Goal: Check status: Check status

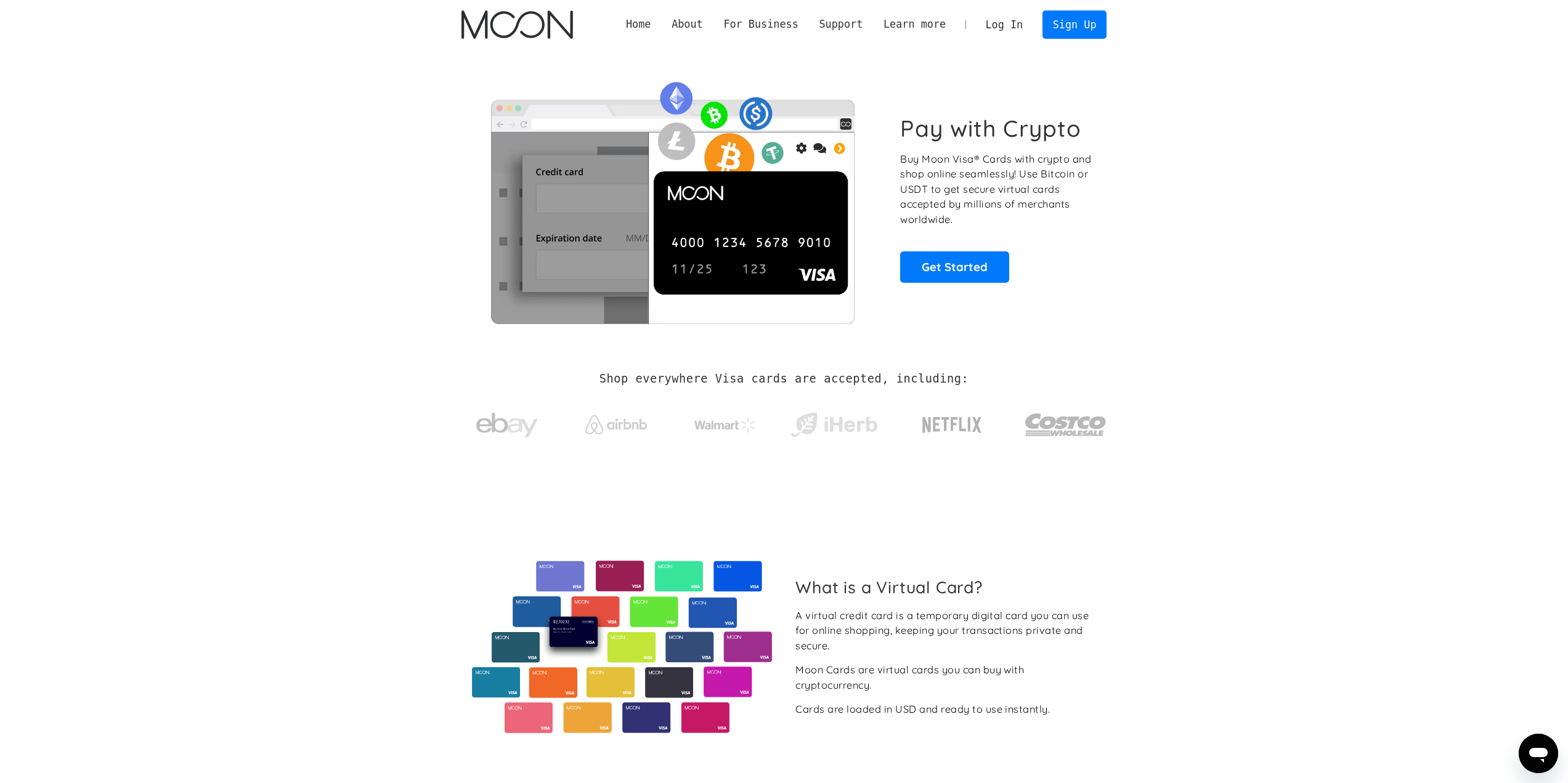
click at [999, 31] on link "Log In" at bounding box center [1004, 25] width 58 height 27
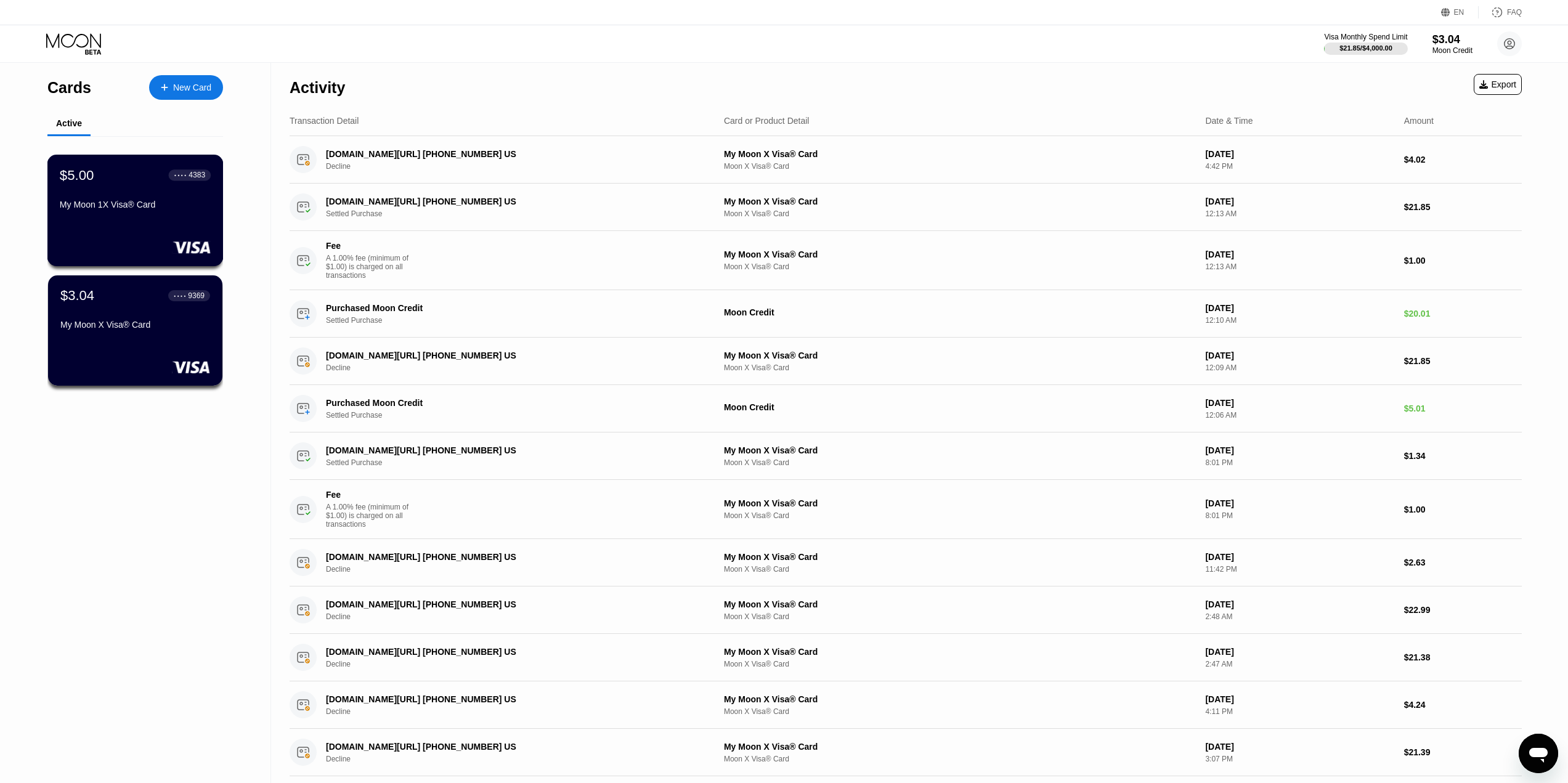
click at [191, 210] on div "My Moon 1X Visa® Card" at bounding box center [135, 204] width 151 height 10
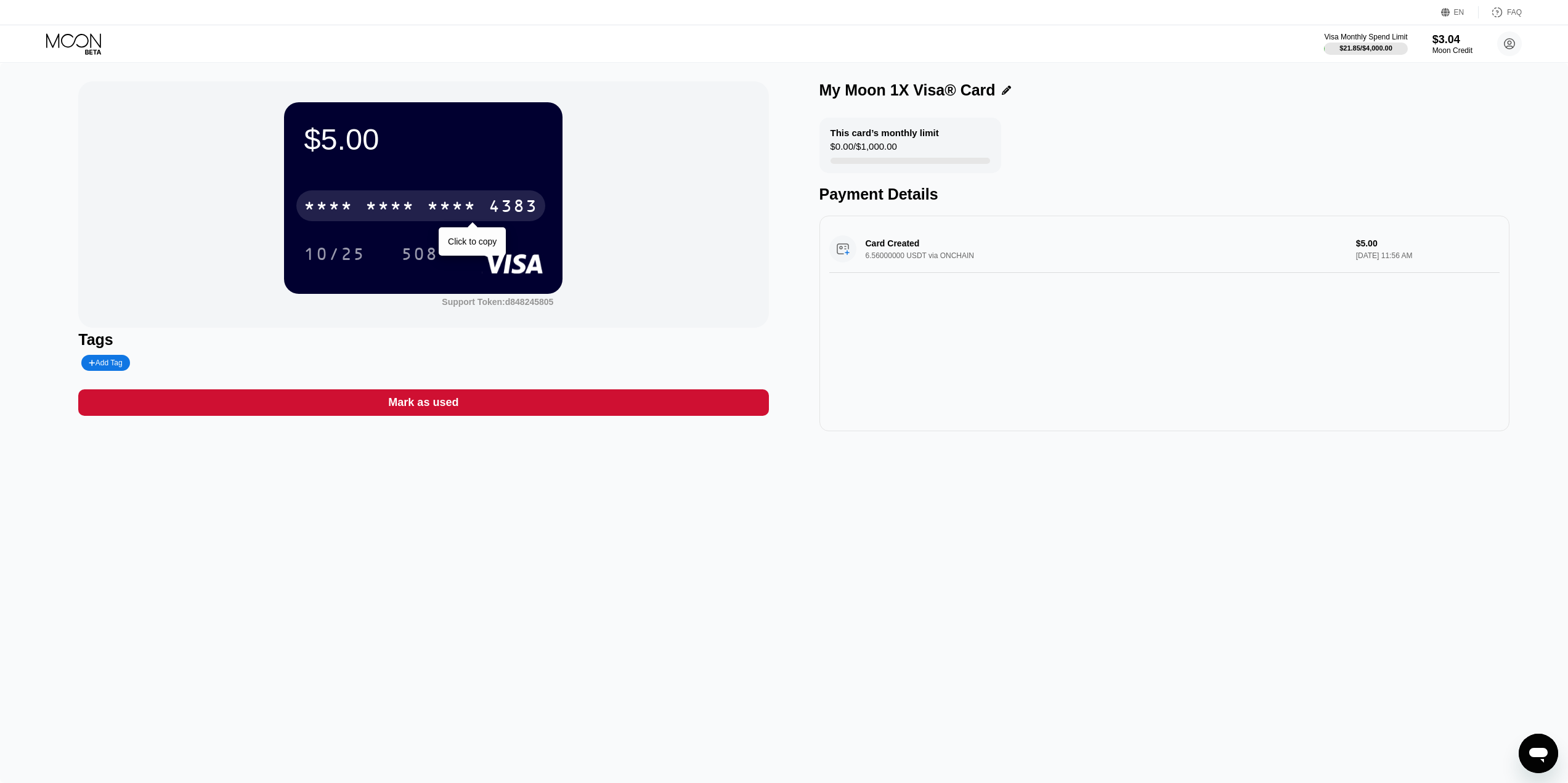
click at [374, 204] on div "* * * *" at bounding box center [390, 207] width 49 height 20
